Goal: Book appointment/travel/reservation

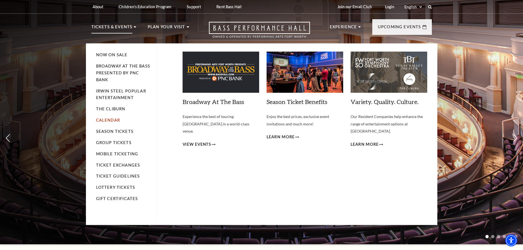
click at [114, 121] on link "Calendar" at bounding box center [108, 120] width 24 height 5
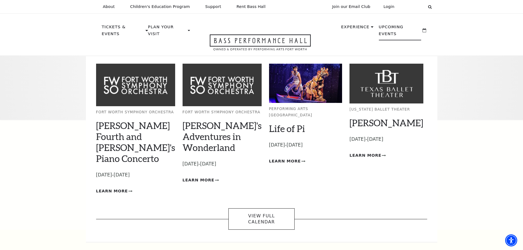
click at [389, 27] on p "Upcoming Events" at bounding box center [400, 32] width 43 height 17
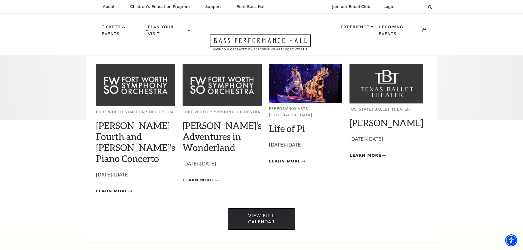
click at [259, 209] on link "View Full Calendar" at bounding box center [262, 220] width 66 height 22
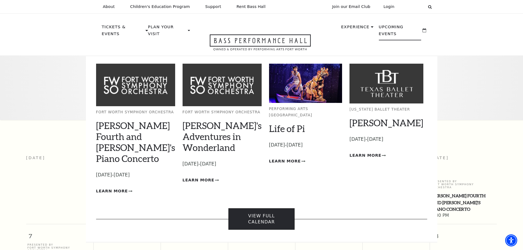
scroll to position [49, 0]
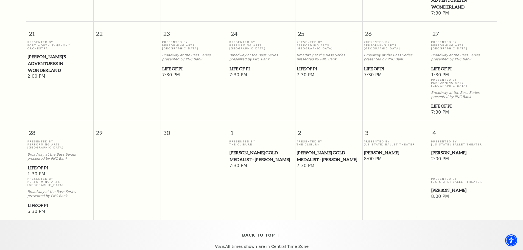
scroll to position [323, 0]
